Goal: Use online tool/utility: Utilize a website feature to perform a specific function

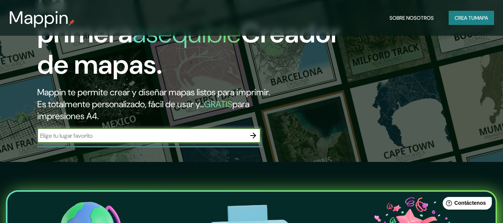
scroll to position [74, 0]
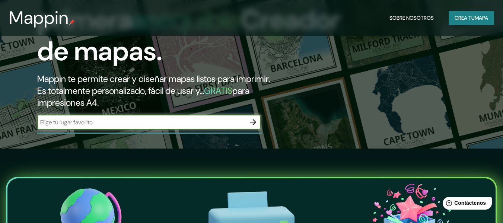
click at [243, 119] on input "text" at bounding box center [141, 122] width 209 height 9
type input "pahuatlan puebla"
click at [263, 124] on div "La primera asequible Creador de mapas. Mappin te permite crear y diseñar mapas …" at bounding box center [163, 55] width 302 height 164
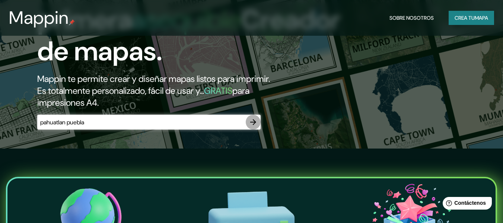
click at [248, 122] on button "button" at bounding box center [253, 122] width 15 height 15
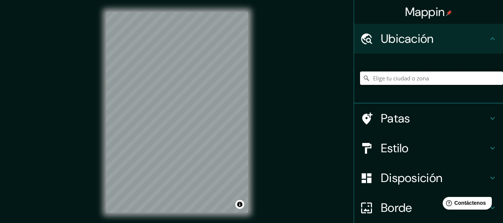
click at [418, 78] on input "Elige tu ciudad o zona" at bounding box center [431, 77] width 143 height 13
drag, startPoint x: 445, startPoint y: 78, endPoint x: 300, endPoint y: 78, distance: 145.2
click at [300, 78] on div "Mappin Ubicación [GEOGRAPHIC_DATA], [GEOGRAPHIC_DATA], [GEOGRAPHIC_DATA] [GEOGR…" at bounding box center [251, 118] width 503 height 236
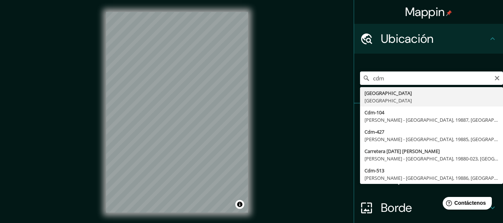
type input "[GEOGRAPHIC_DATA], [GEOGRAPHIC_DATA]"
